Goal: Task Accomplishment & Management: Complete application form

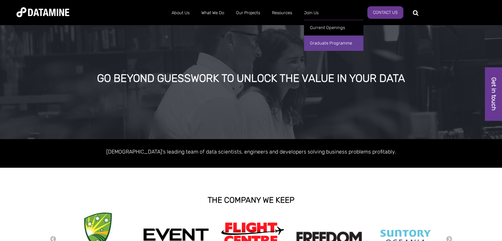
click at [316, 44] on link "Graduate Programme" at bounding box center [333, 43] width 59 height 16
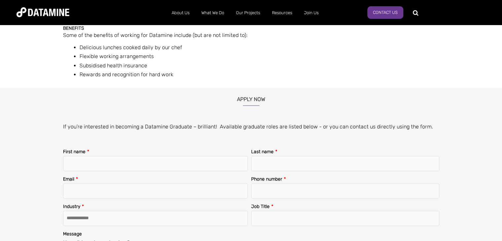
scroll to position [727, 0]
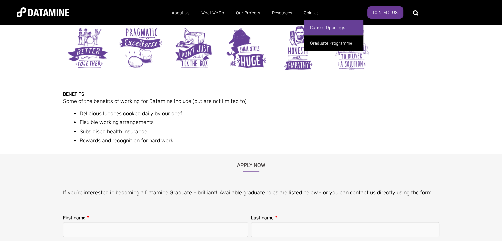
click at [318, 27] on link "Current Openings" at bounding box center [333, 28] width 59 height 16
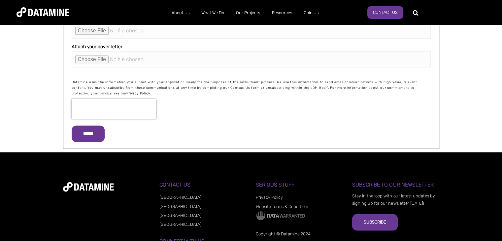
scroll to position [859, 0]
